Goal: Information Seeking & Learning: Understand process/instructions

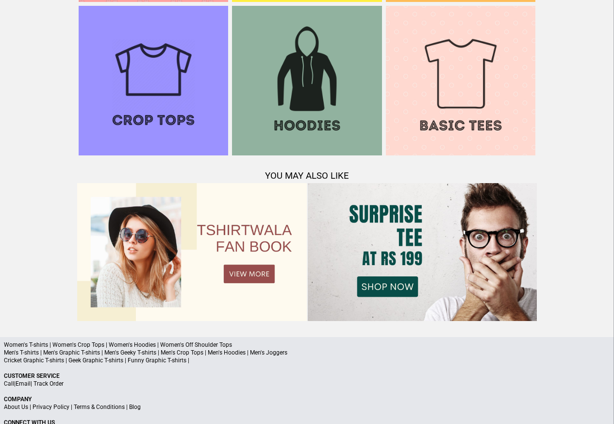
scroll to position [937, 0]
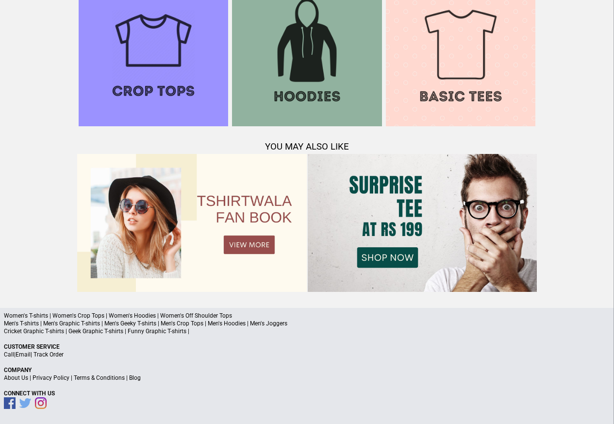
click at [91, 379] on link "Terms & Conditions" at bounding box center [99, 377] width 51 height 7
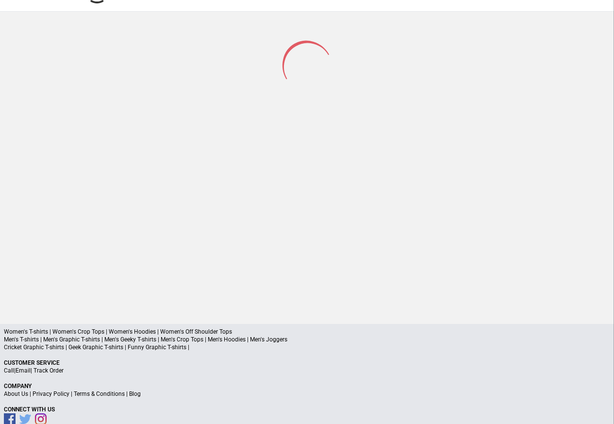
scroll to position [46, 0]
